Goal: Task Accomplishment & Management: Use online tool/utility

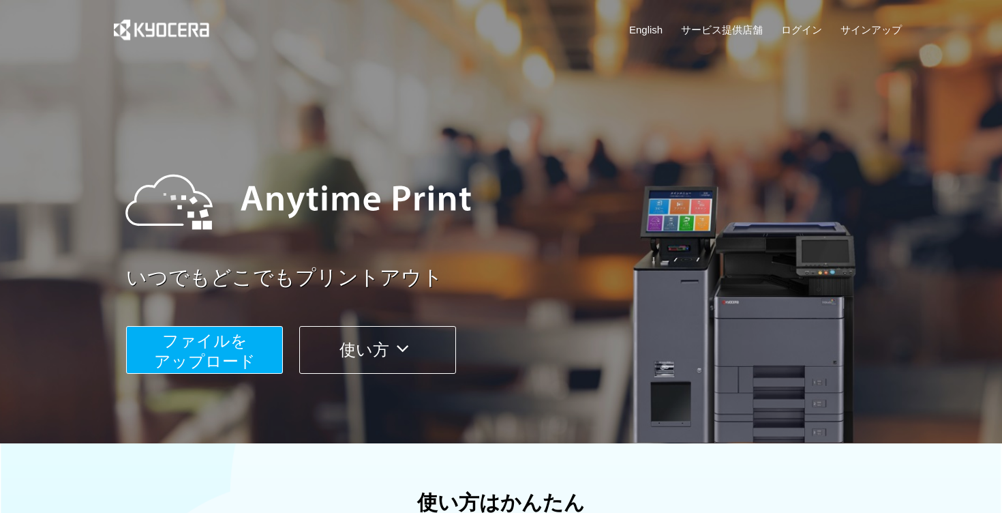
click at [241, 345] on span "ファイルを ​​アップロード" at bounding box center [205, 350] width 102 height 39
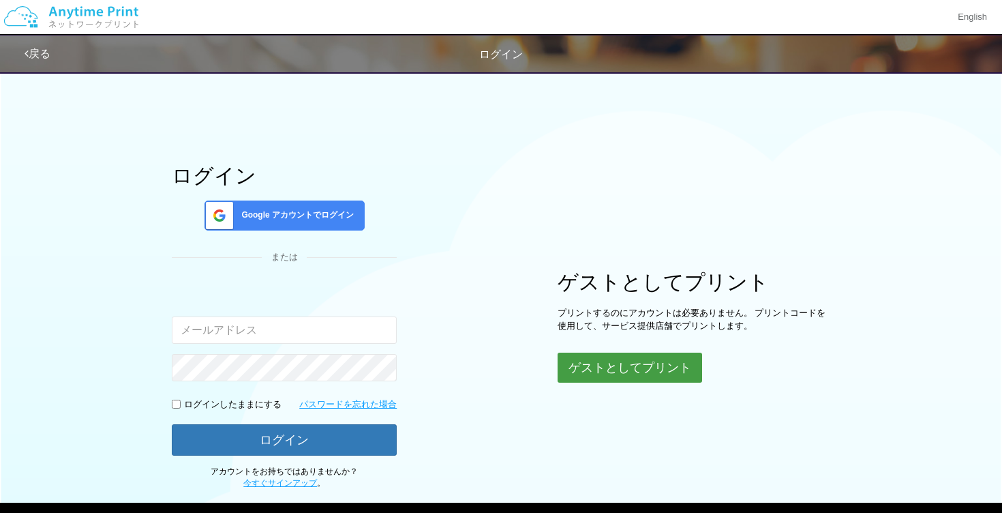
click at [610, 367] on button "ゲストとしてプリント" at bounding box center [630, 367] width 145 height 30
click at [637, 366] on button "ゲストとしてプリント" at bounding box center [630, 367] width 145 height 30
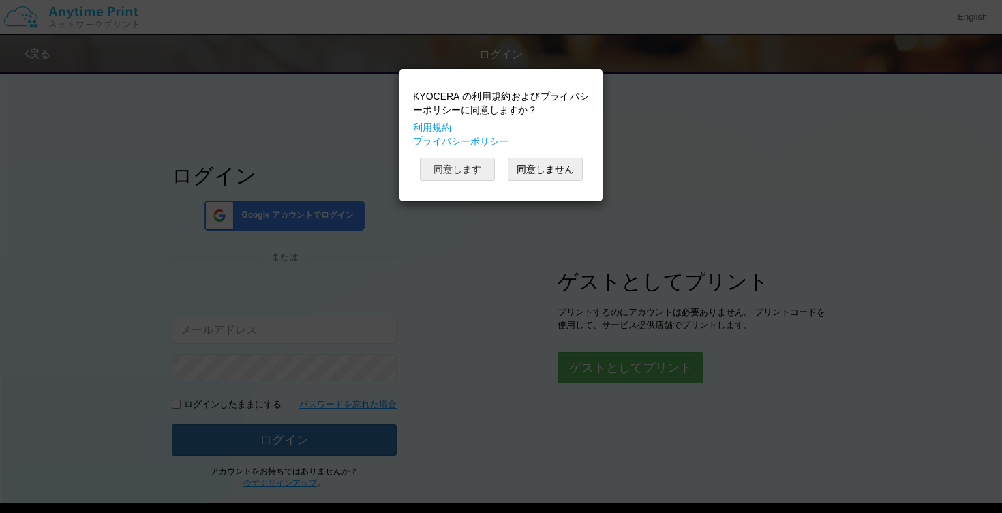
click at [473, 166] on button "同意します" at bounding box center [457, 168] width 75 height 23
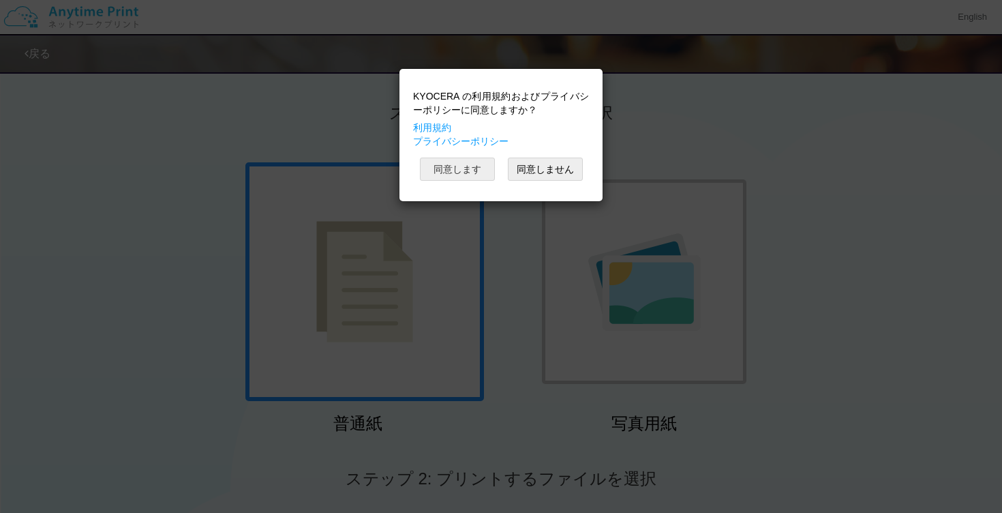
click at [436, 177] on button "同意します" at bounding box center [457, 168] width 75 height 23
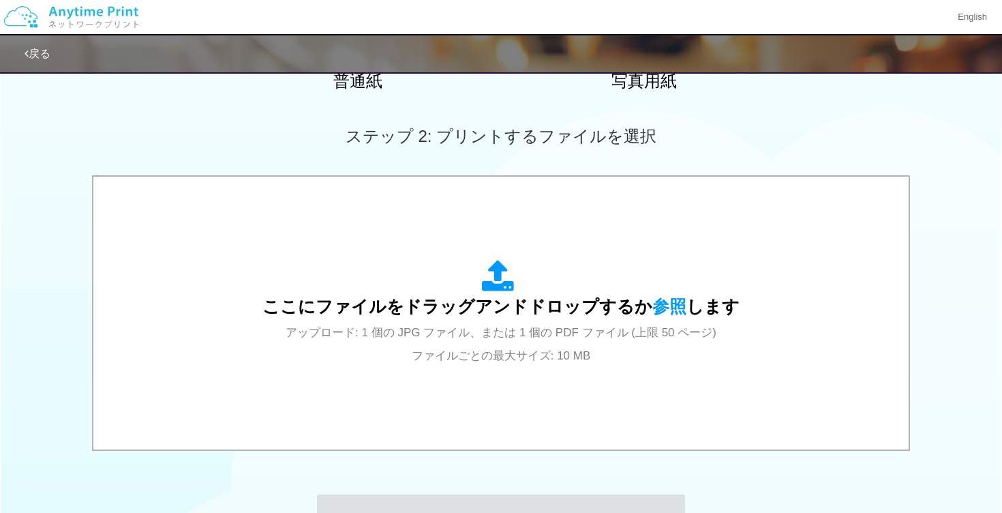
scroll to position [341, 0]
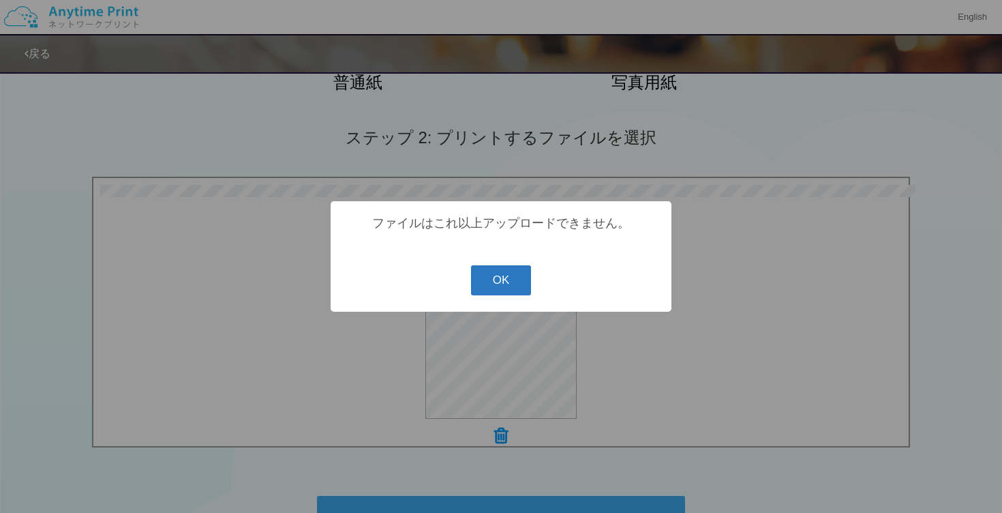
click at [505, 271] on button "OK" at bounding box center [501, 280] width 61 height 30
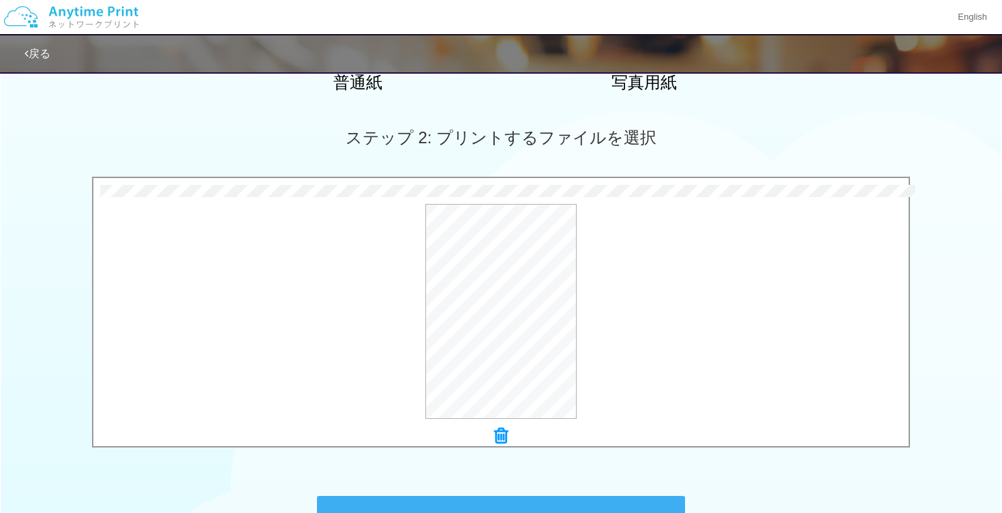
click at [501, 432] on icon at bounding box center [501, 436] width 14 height 18
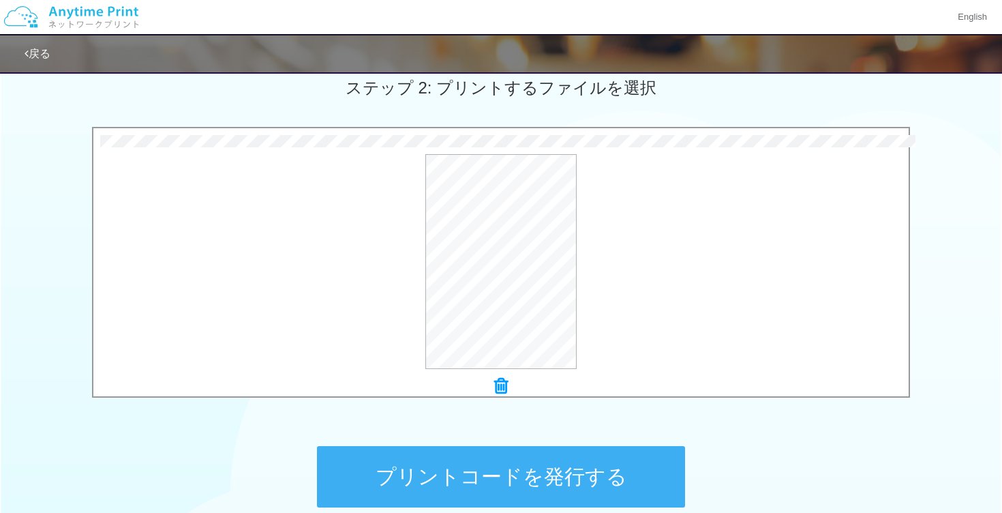
scroll to position [492, 0]
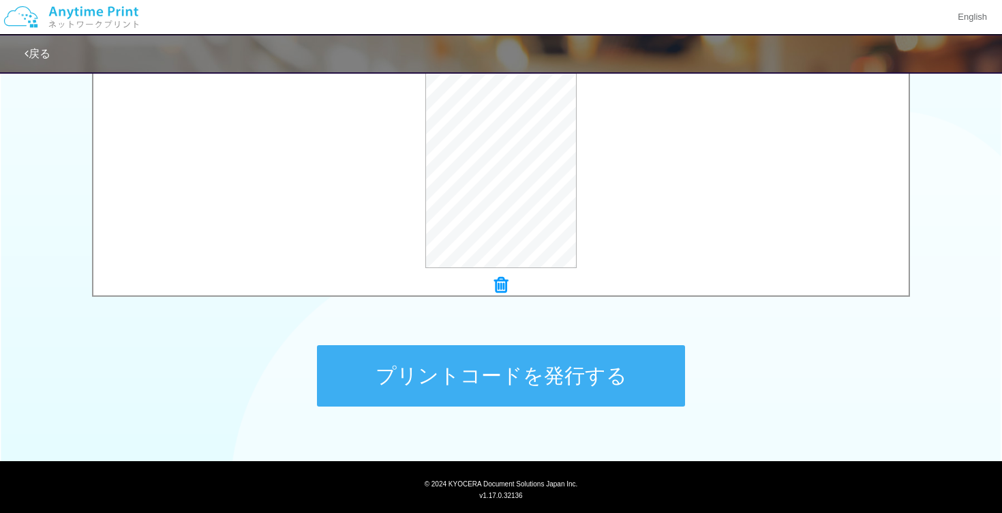
click at [475, 374] on button "プリントコードを発行する" at bounding box center [501, 375] width 368 height 61
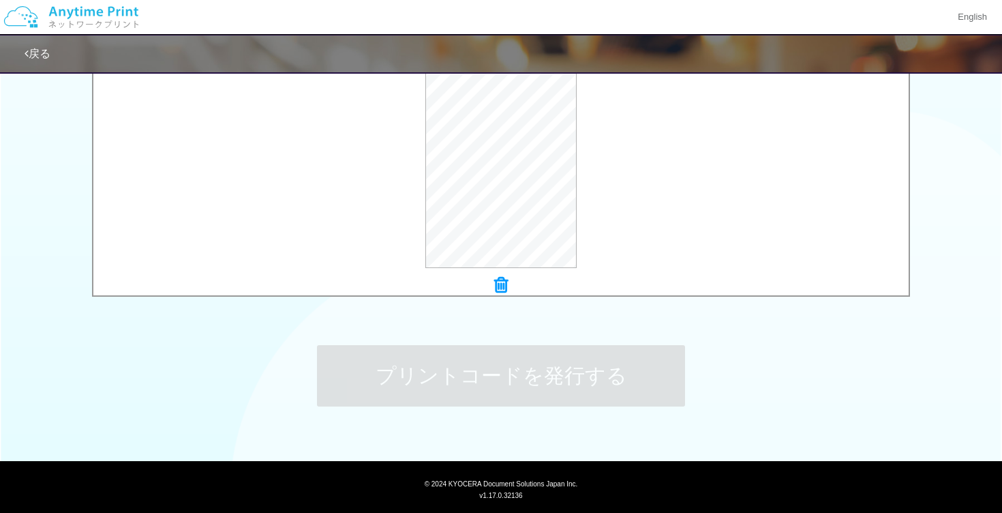
scroll to position [0, 0]
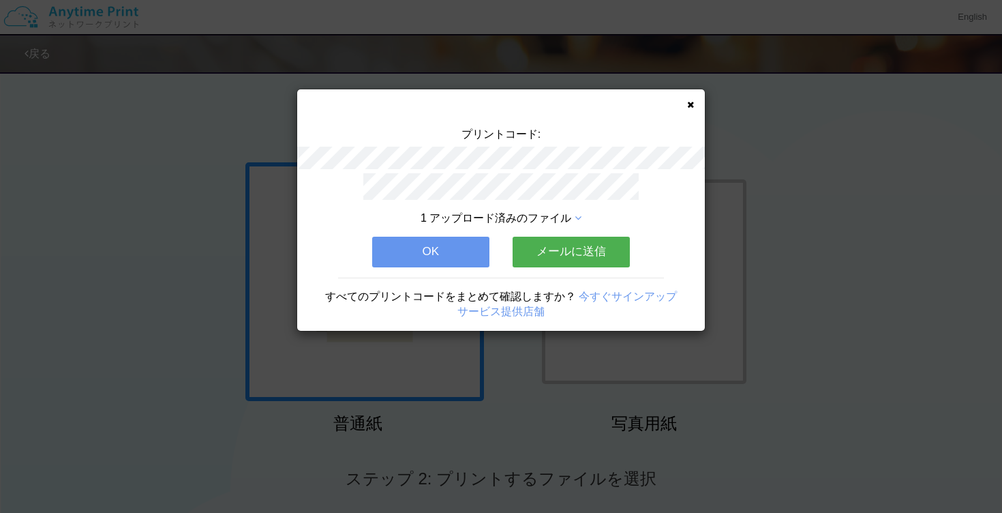
click at [605, 297] on link "今すぐサインアップ" at bounding box center [628, 296] width 98 height 12
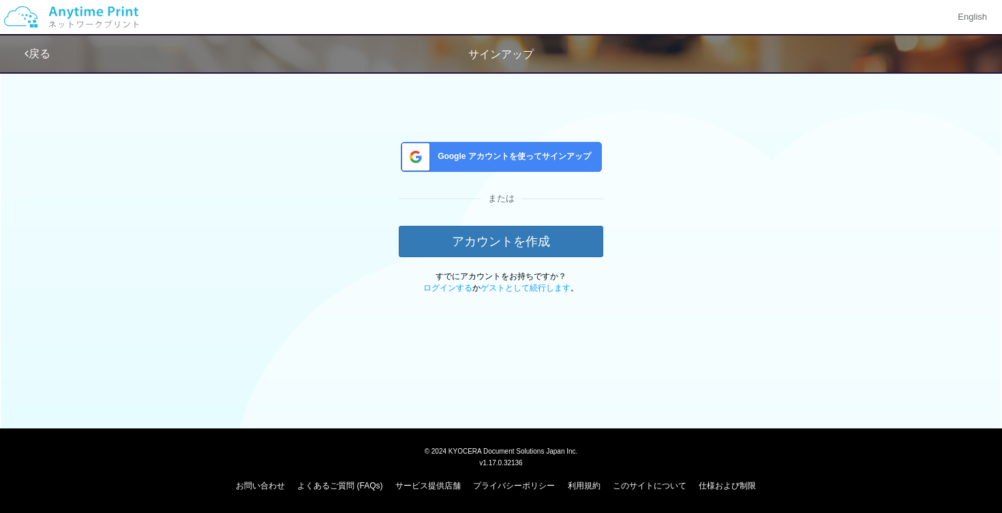
click at [523, 151] on span "Google アカウントを使ってサインアップ" at bounding box center [511, 157] width 159 height 12
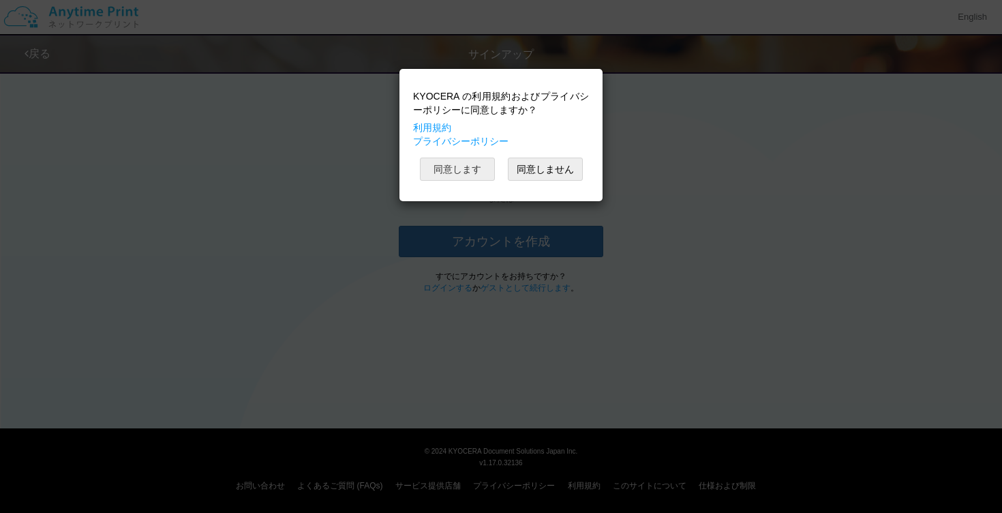
click at [469, 164] on button "同意します" at bounding box center [457, 168] width 75 height 23
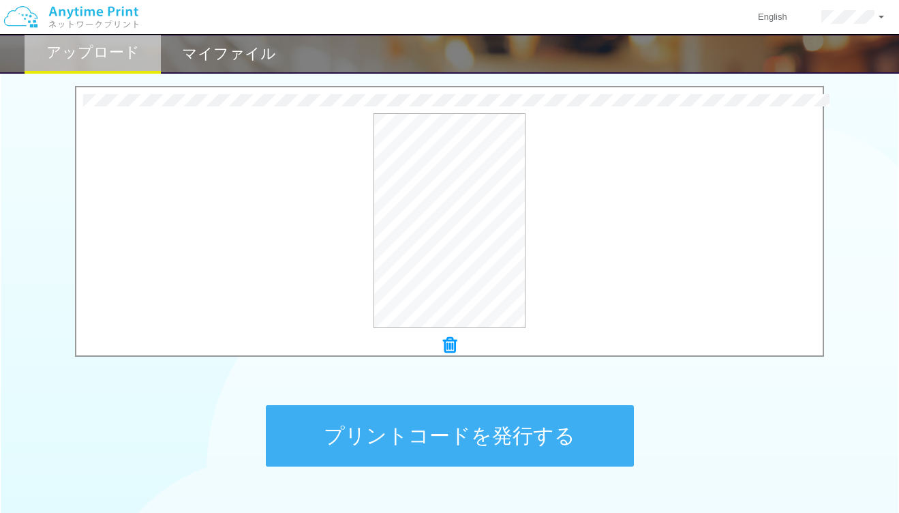
scroll to position [524, 0]
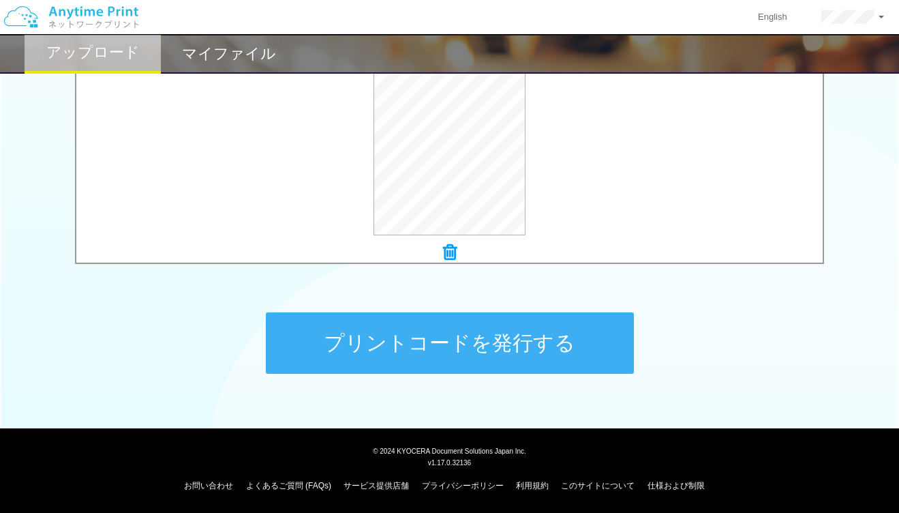
click at [391, 357] on button "プリントコードを発行する" at bounding box center [450, 342] width 368 height 61
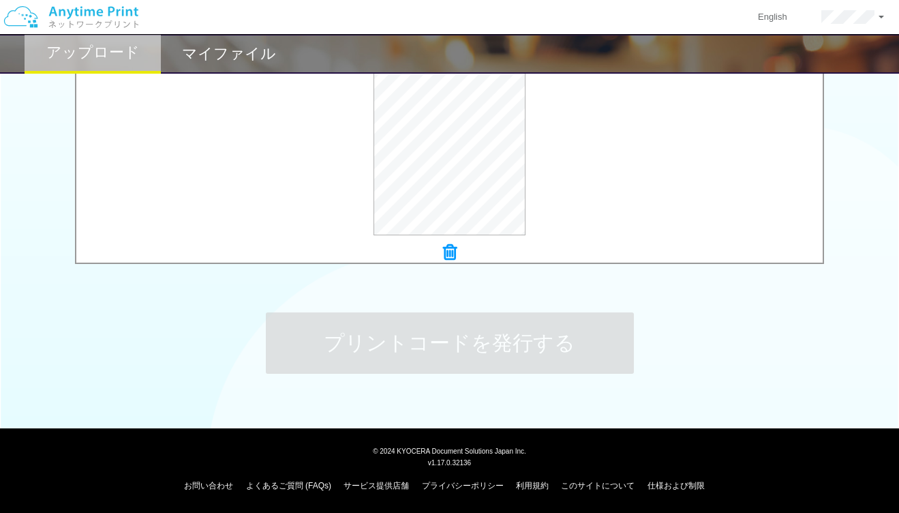
scroll to position [0, 0]
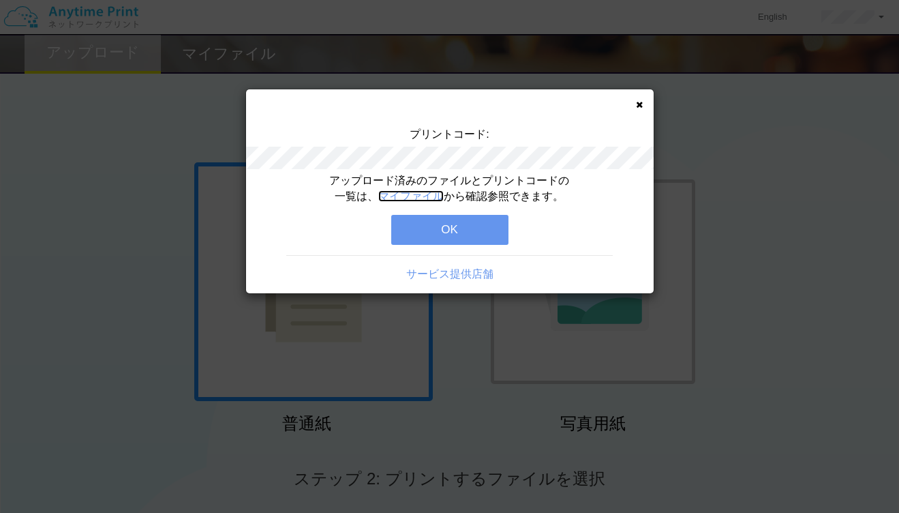
click at [411, 194] on link "マイファイル" at bounding box center [410, 196] width 65 height 12
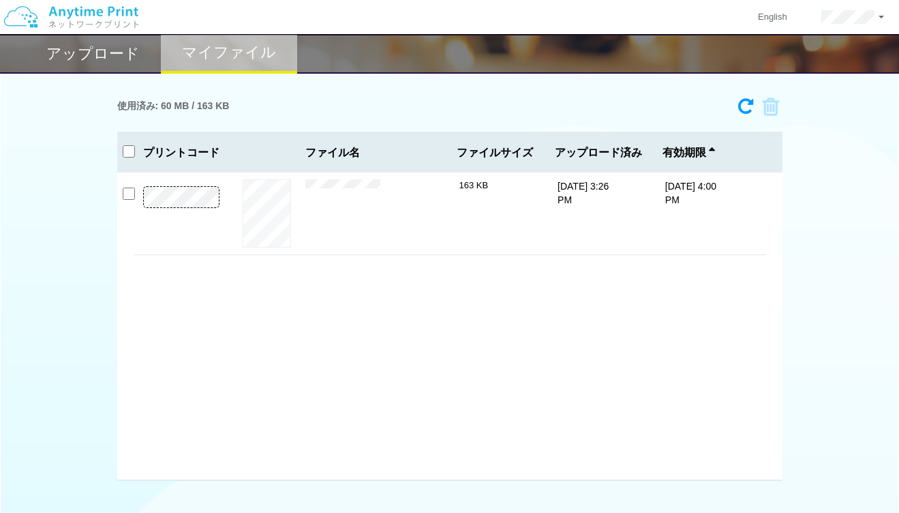
click at [115, 63] on div "アップロード" at bounding box center [93, 54] width 136 height 40
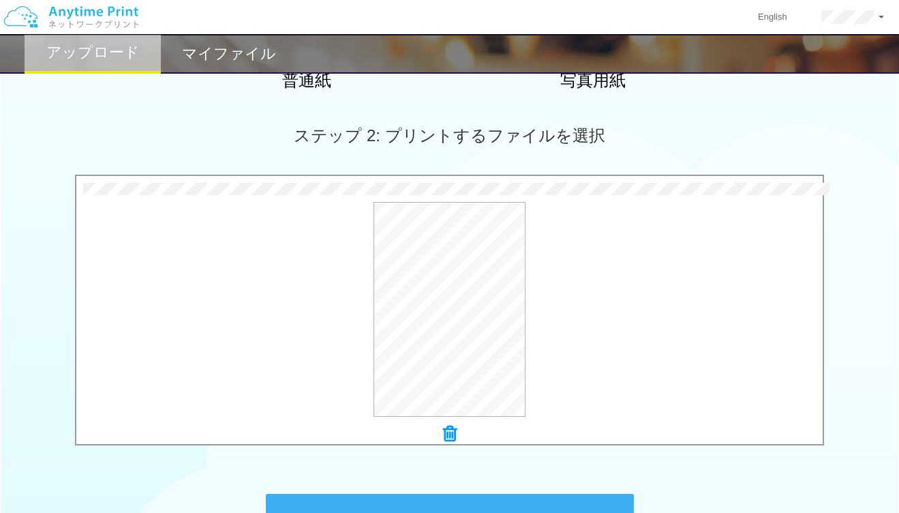
scroll to position [468, 0]
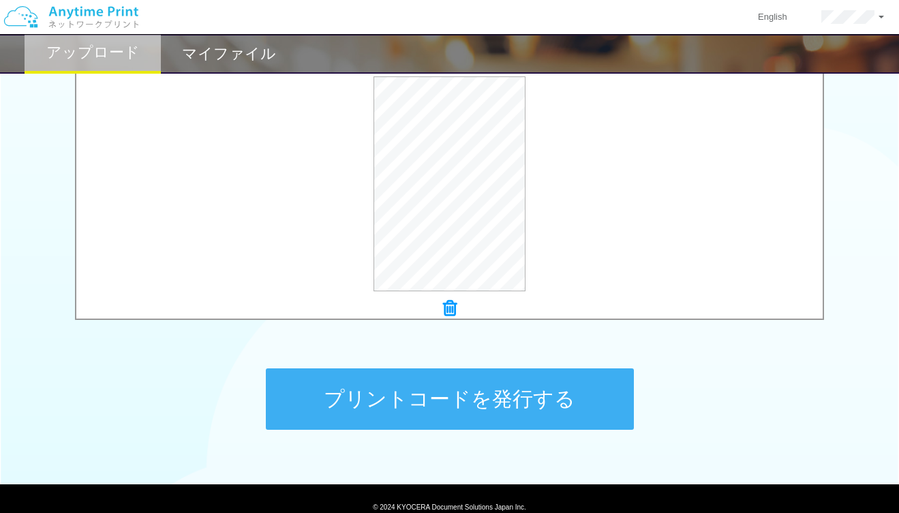
click at [389, 417] on button "プリントコードを発行する" at bounding box center [450, 398] width 368 height 61
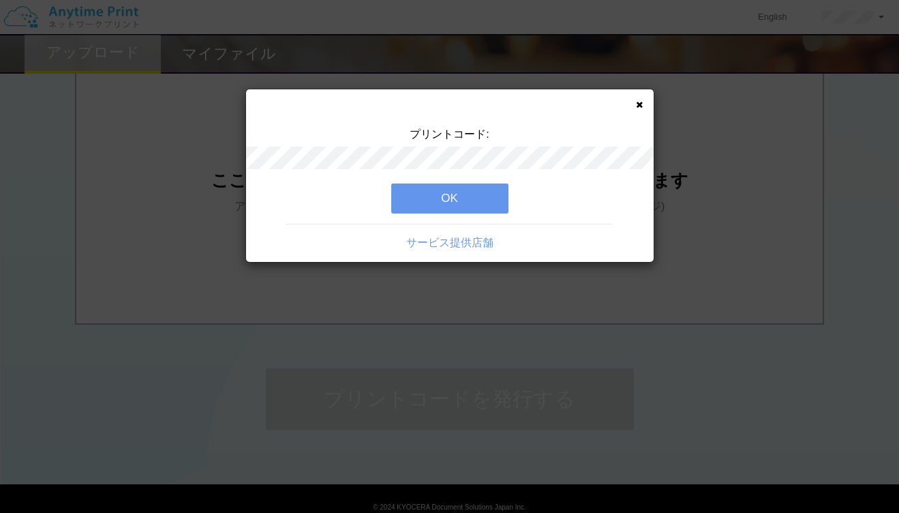
scroll to position [0, 0]
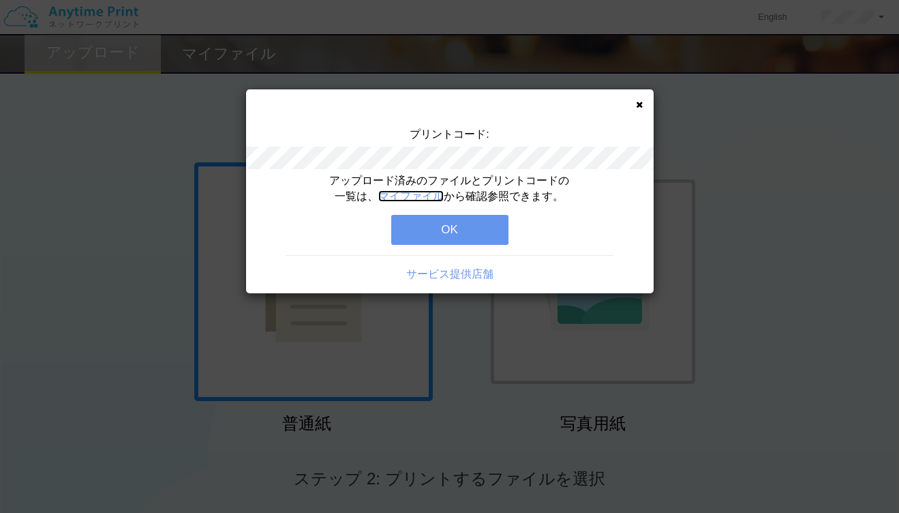
click at [433, 192] on link "マイファイル" at bounding box center [410, 196] width 65 height 12
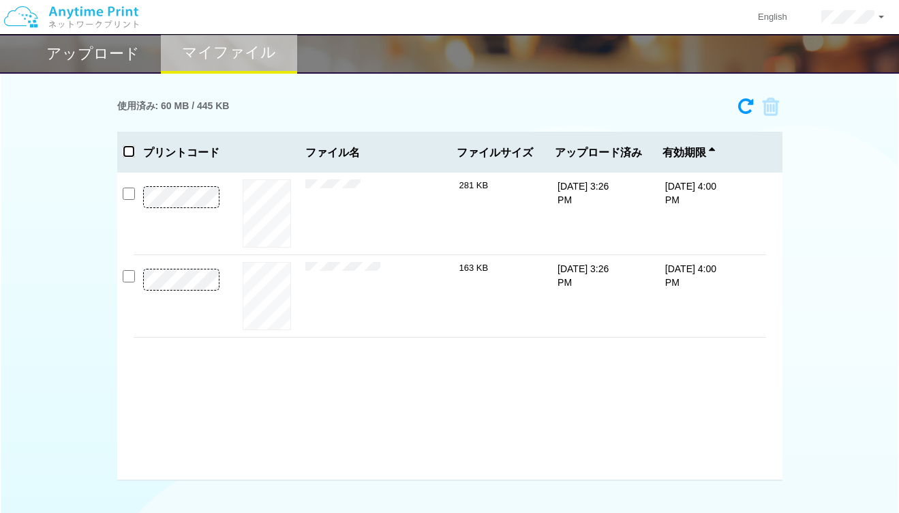
click at [130, 153] on input "checkbox" at bounding box center [129, 151] width 12 height 12
checkbox input "true"
click at [772, 111] on icon at bounding box center [766, 107] width 26 height 20
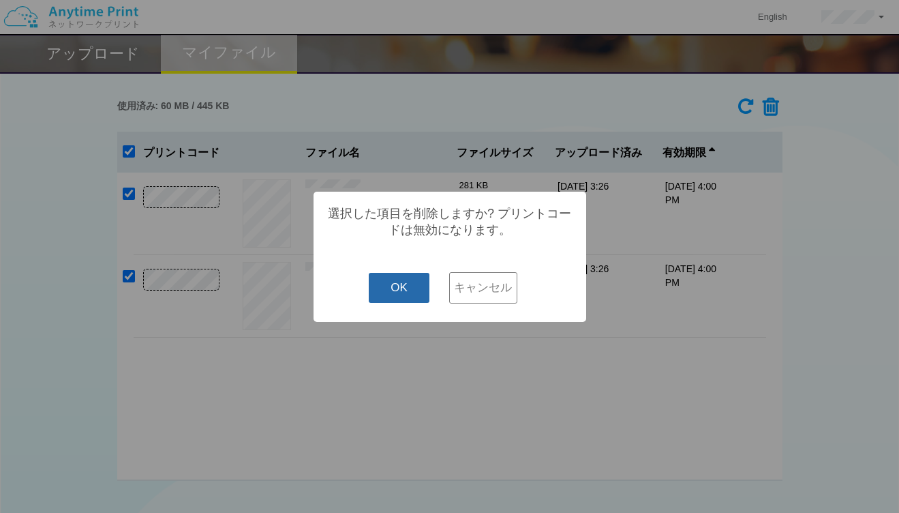
click at [397, 293] on button "OK" at bounding box center [399, 288] width 61 height 30
checkbox input "false"
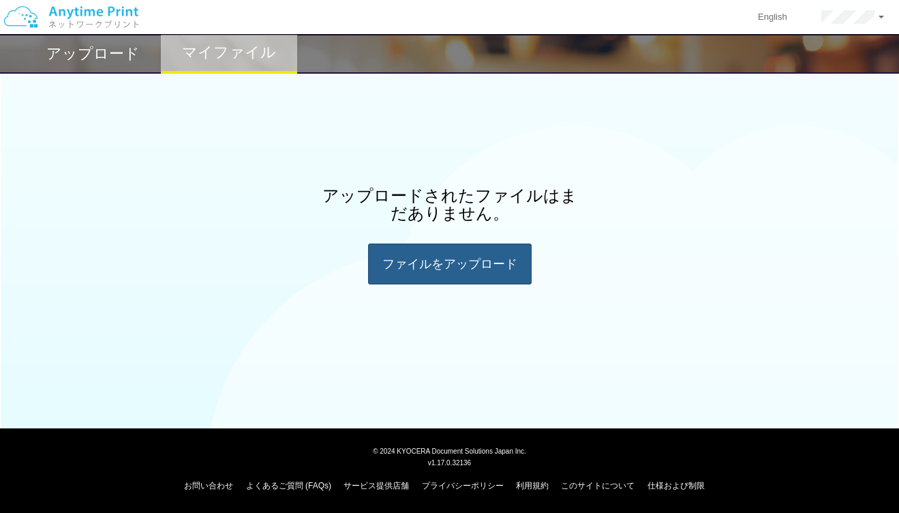
click at [422, 276] on div "ファイルを​​アップロード" at bounding box center [450, 263] width 164 height 41
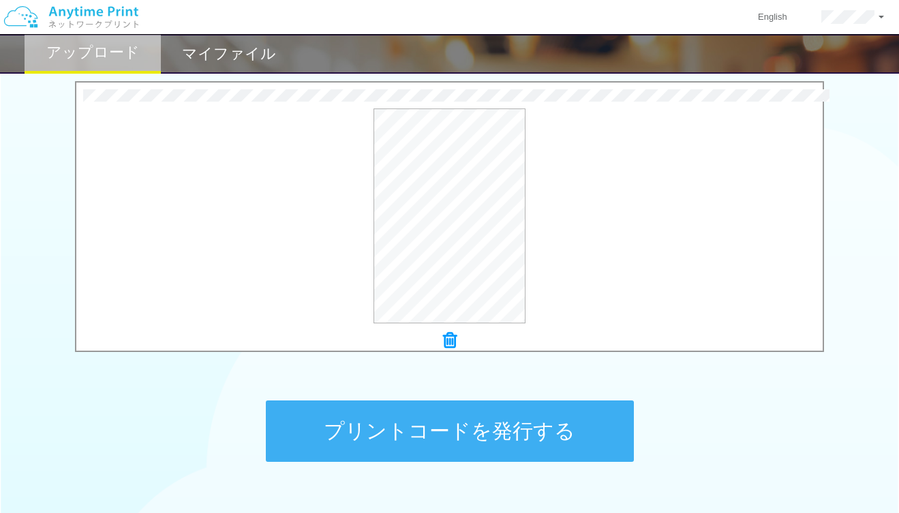
scroll to position [506, 0]
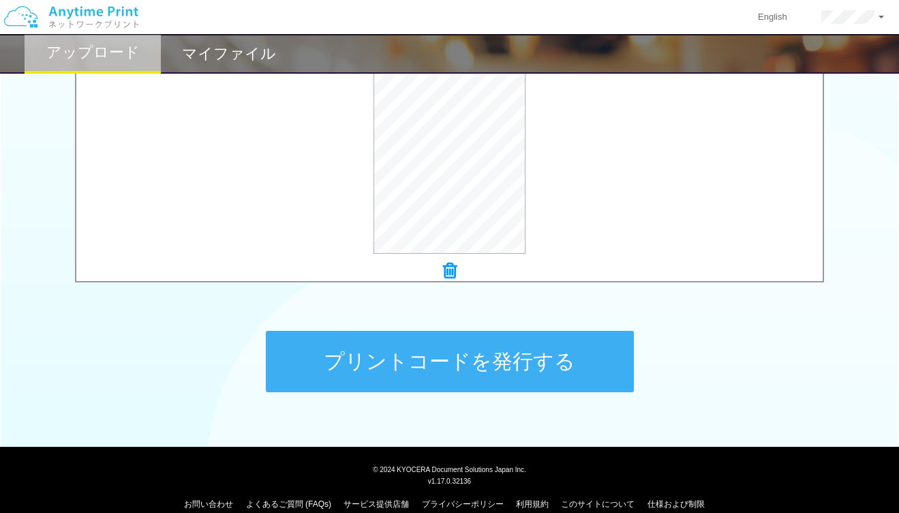
click at [335, 368] on button "プリントコードを発行する" at bounding box center [450, 361] width 368 height 61
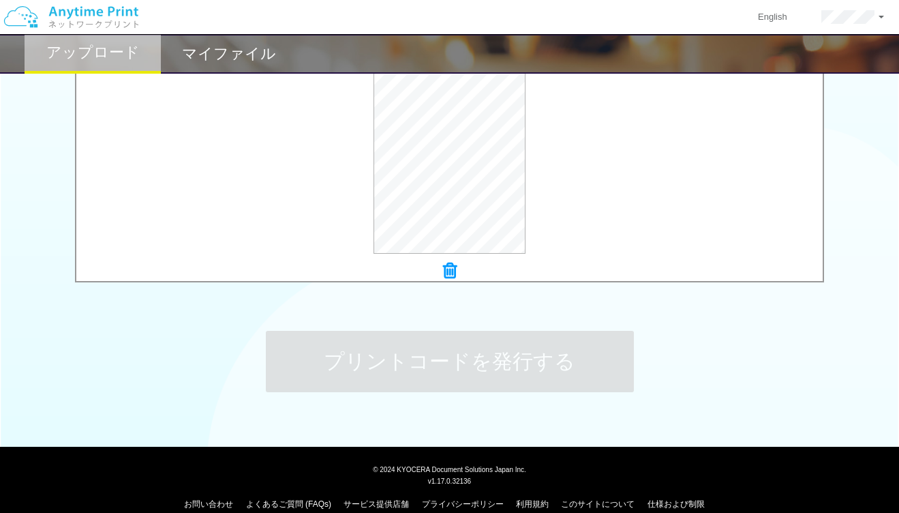
scroll to position [0, 0]
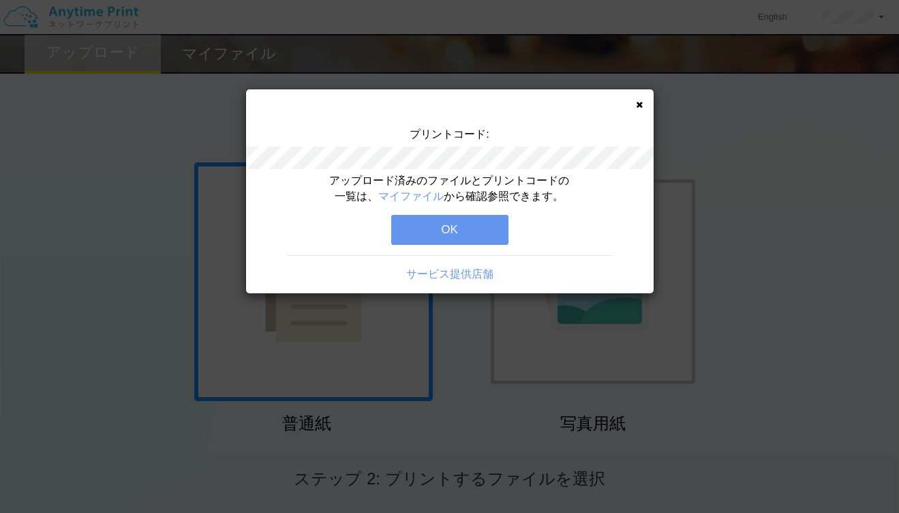
click at [417, 232] on button "OK" at bounding box center [449, 230] width 117 height 30
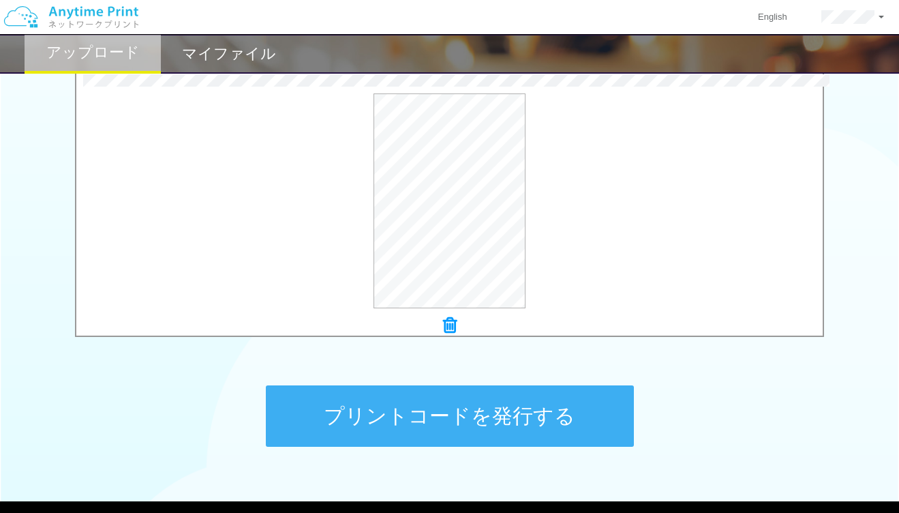
scroll to position [496, 0]
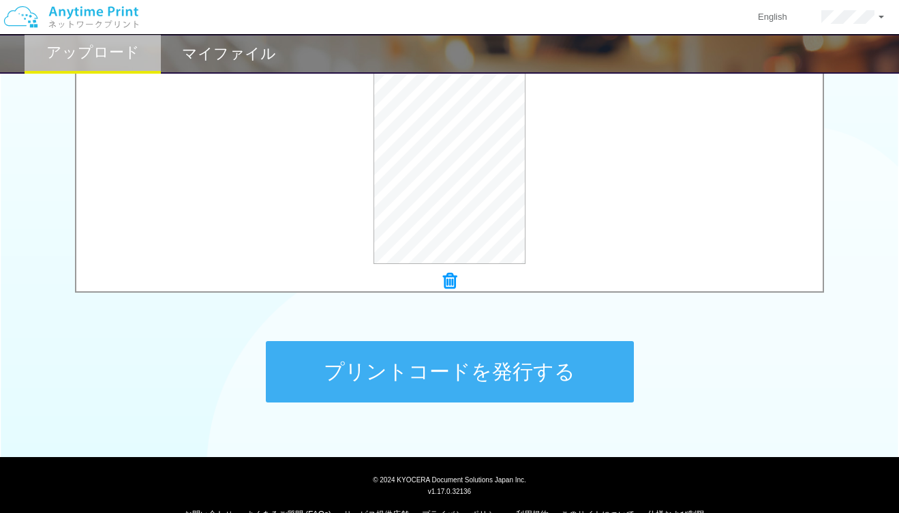
click at [370, 382] on button "プリントコードを発行する" at bounding box center [450, 371] width 368 height 61
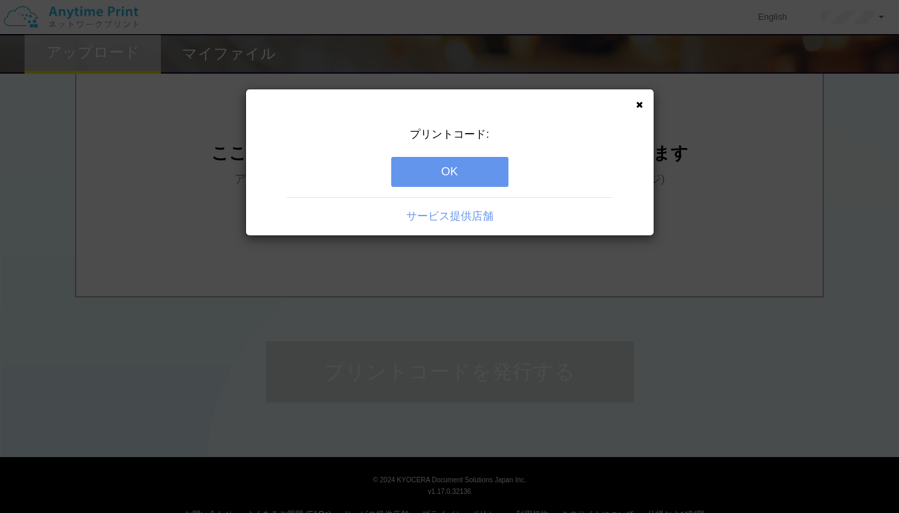
scroll to position [0, 0]
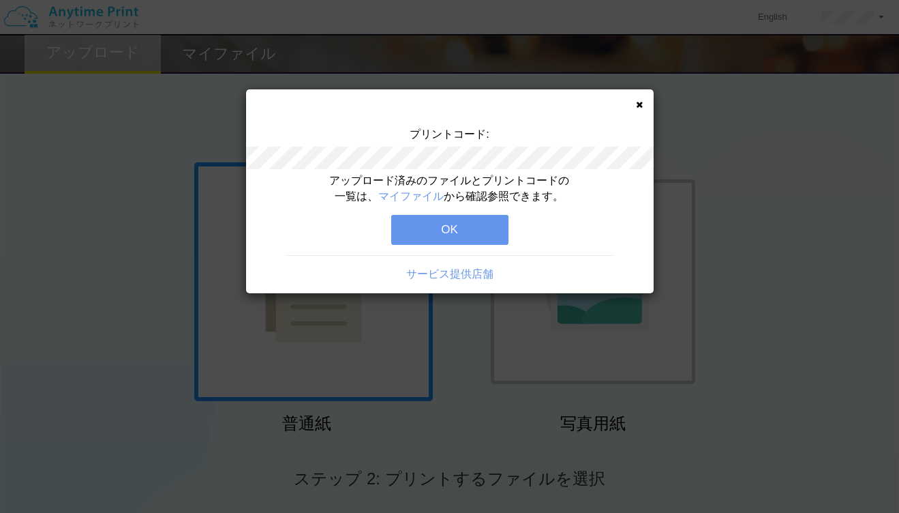
click at [435, 190] on div "アップロード済みのファイルとプリントコードの一覧は、 マイファイル から確認参照できます。" at bounding box center [449, 188] width 245 height 31
click at [435, 194] on link "マイファイル" at bounding box center [410, 196] width 65 height 12
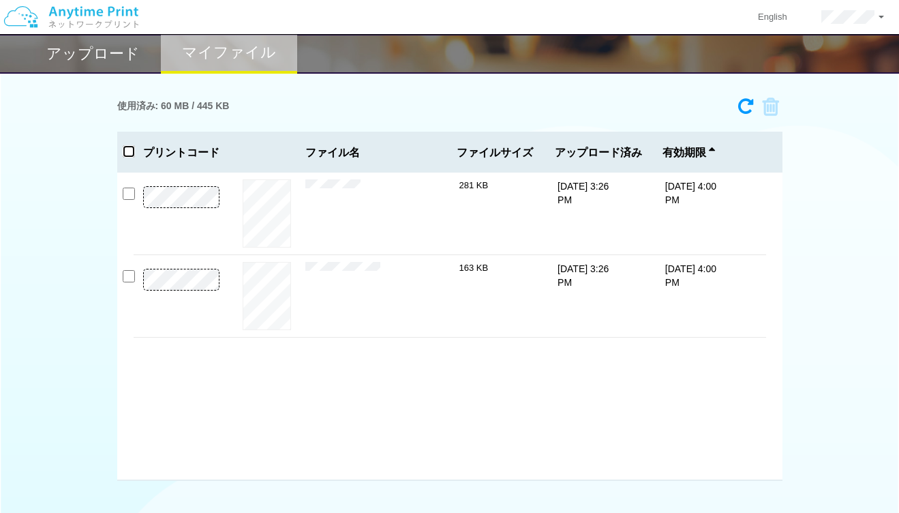
click at [132, 151] on input "checkbox" at bounding box center [129, 151] width 12 height 12
checkbox input "true"
click at [775, 106] on icon at bounding box center [766, 107] width 26 height 20
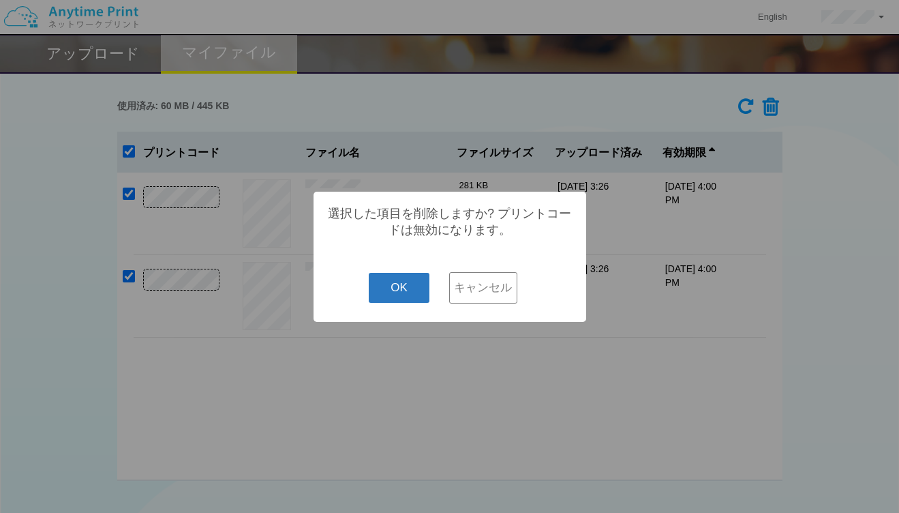
click at [412, 282] on button "OK" at bounding box center [399, 288] width 61 height 30
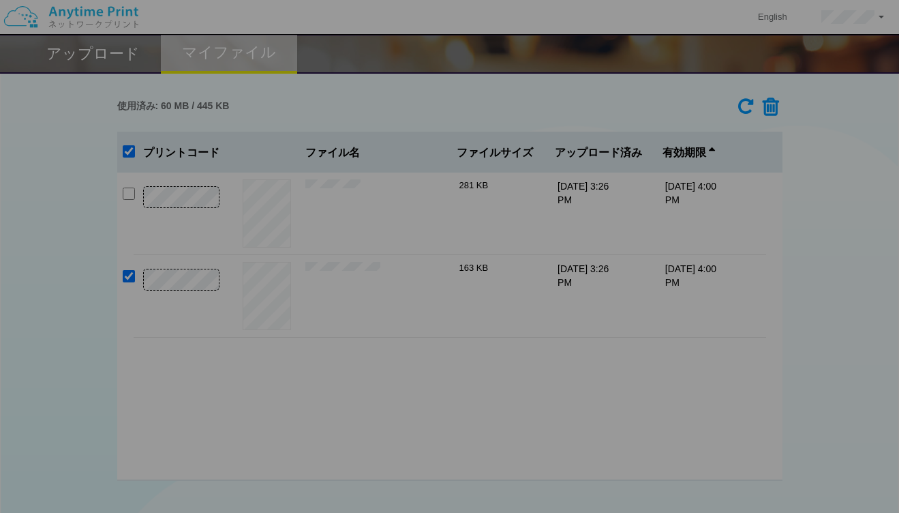
checkbox input "false"
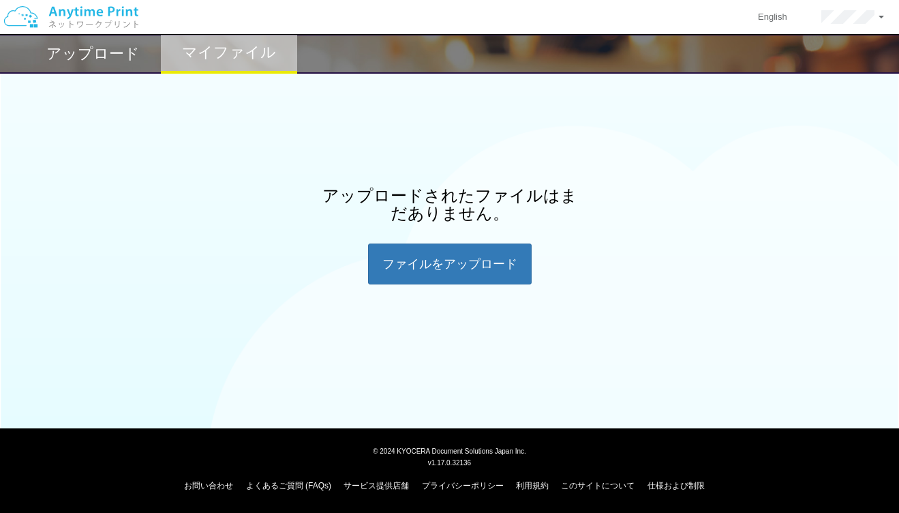
click at [97, 59] on h2 "アップロード" at bounding box center [92, 54] width 93 height 16
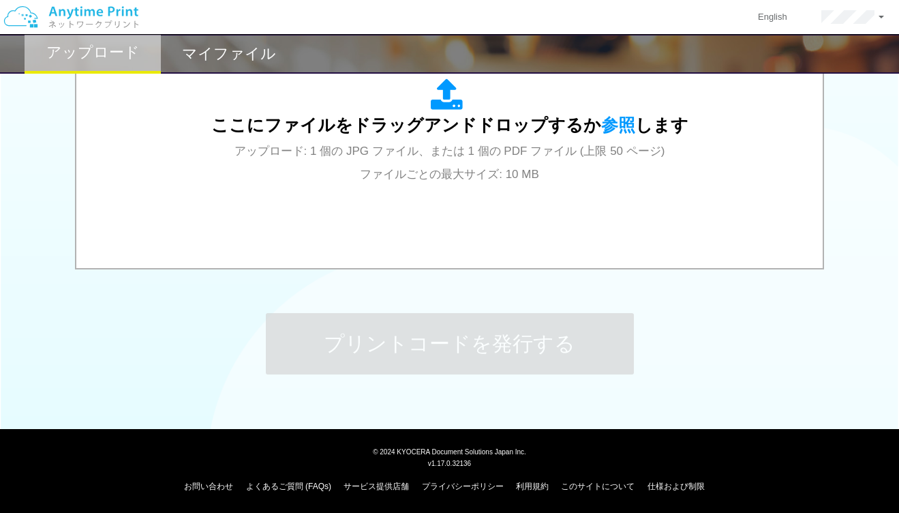
scroll to position [524, 0]
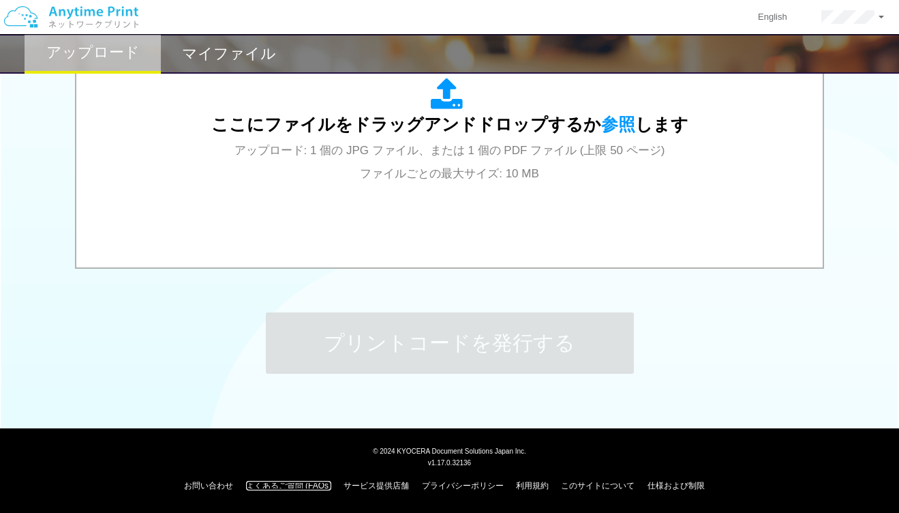
click at [303, 487] on link "よくあるご質問 (FAQs)" at bounding box center [288, 486] width 85 height 10
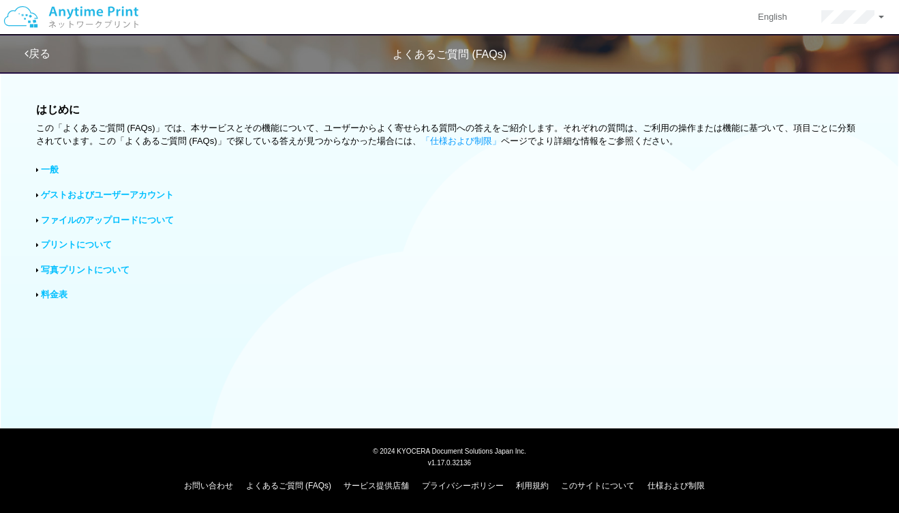
click at [64, 222] on link "ファイルのアップロードについて" at bounding box center [107, 220] width 133 height 10
